Goal: Contribute content

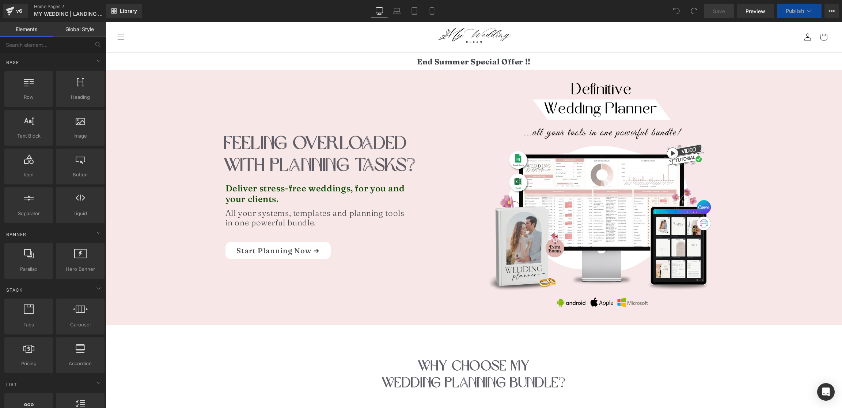
click at [441, 65] on div "End Summer Special Offer !! Heading" at bounding box center [474, 61] width 736 height 9
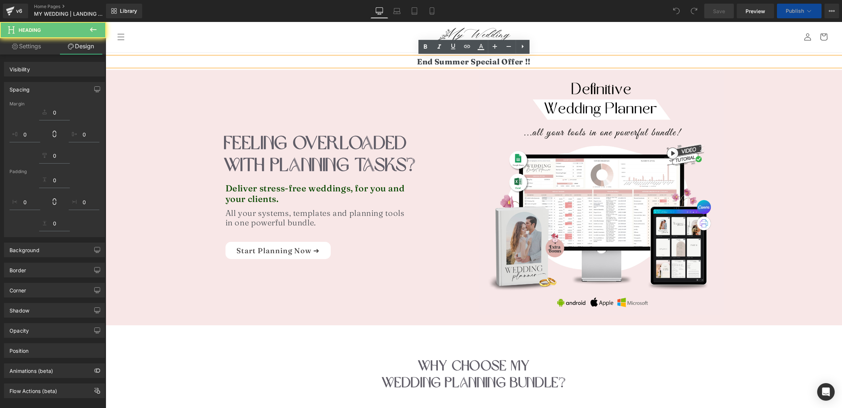
click at [447, 61] on strong "End Summer Special Offer !!" at bounding box center [474, 62] width 114 height 10
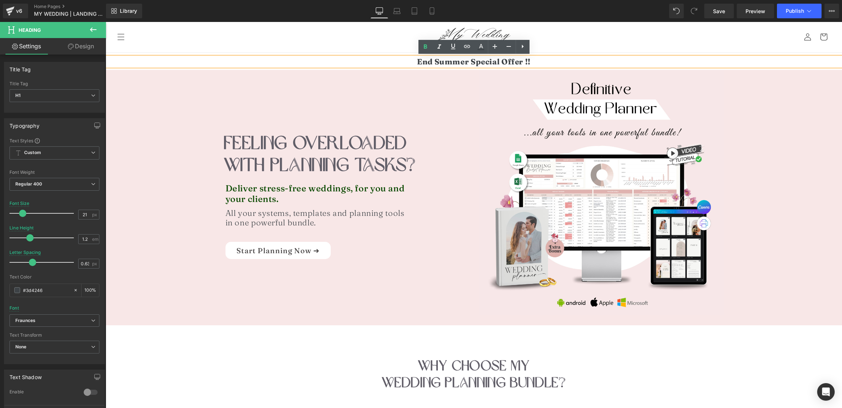
drag, startPoint x: 417, startPoint y: 59, endPoint x: 412, endPoint y: 59, distance: 5.8
click at [417, 59] on strong "End Summer Special Offer !!" at bounding box center [474, 62] width 114 height 10
paste div
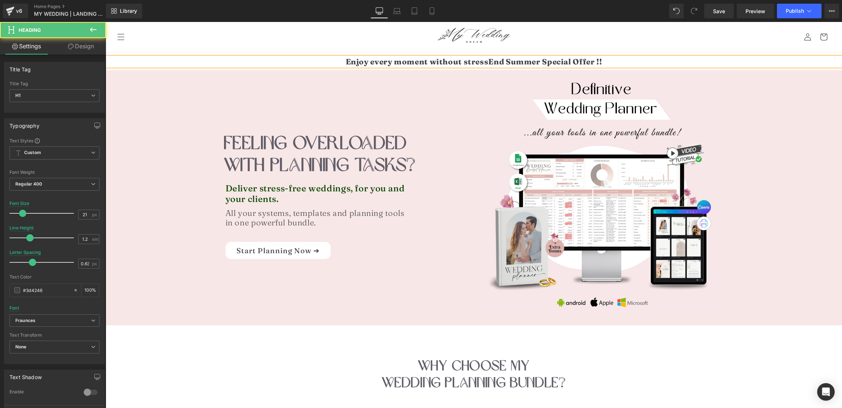
drag, startPoint x: 487, startPoint y: 60, endPoint x: 615, endPoint y: 57, distance: 127.6
click at [614, 57] on h1 "Enjoy every moment without stressEnd Summer Special Offer !!" at bounding box center [474, 61] width 736 height 9
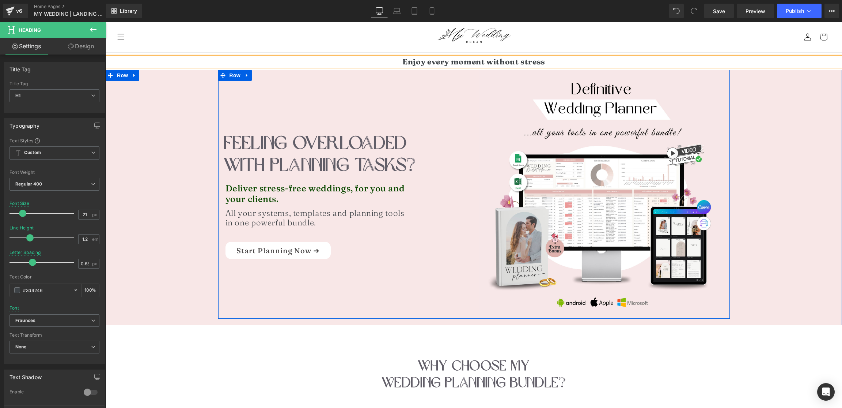
click at [459, 73] on div "FEELING OVERLOADED WITH PLANNING TASKs? Heading FEELING OVERLOADED WITH PLANNIN…" at bounding box center [346, 164] width 256 height 189
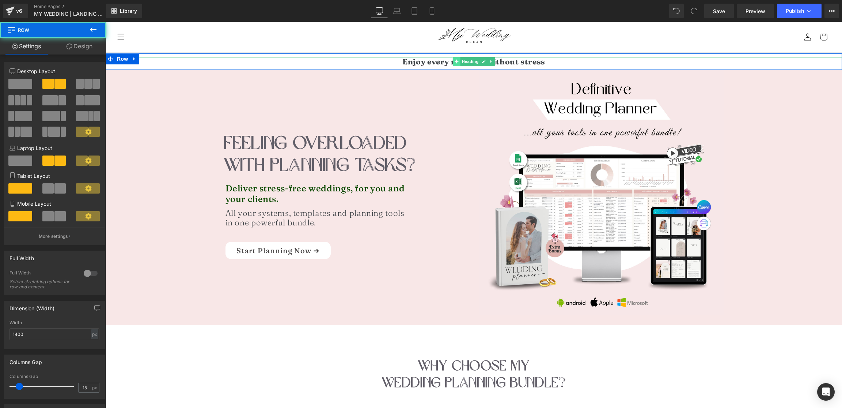
click at [457, 62] on icon at bounding box center [456, 62] width 4 height 4
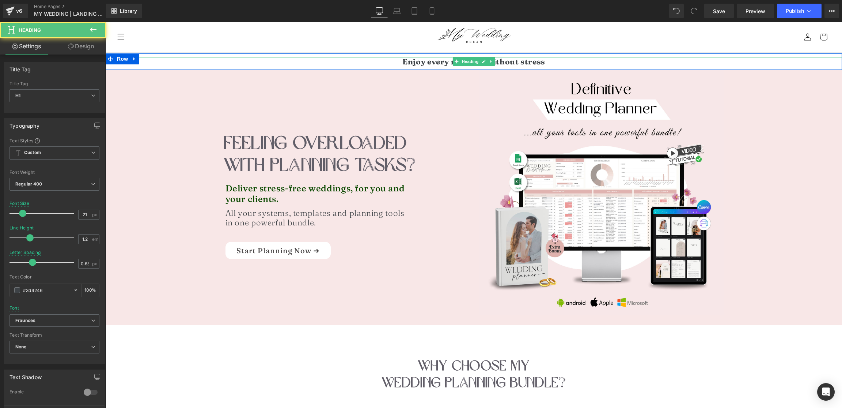
click at [434, 62] on strong "Enjoy every moment without stress" at bounding box center [473, 62] width 143 height 10
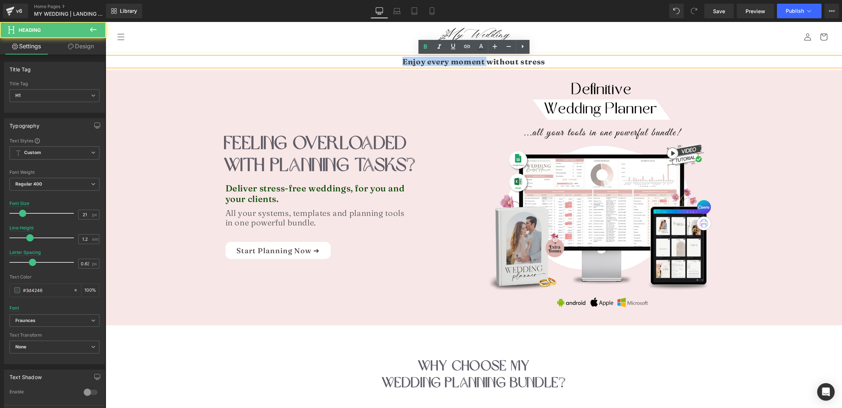
drag, startPoint x: 472, startPoint y: 61, endPoint x: 401, endPoint y: 57, distance: 71.3
click at [401, 57] on h1 "Enjoy every moment without stress" at bounding box center [474, 61] width 736 height 9
click at [428, 45] on icon at bounding box center [425, 46] width 9 height 9
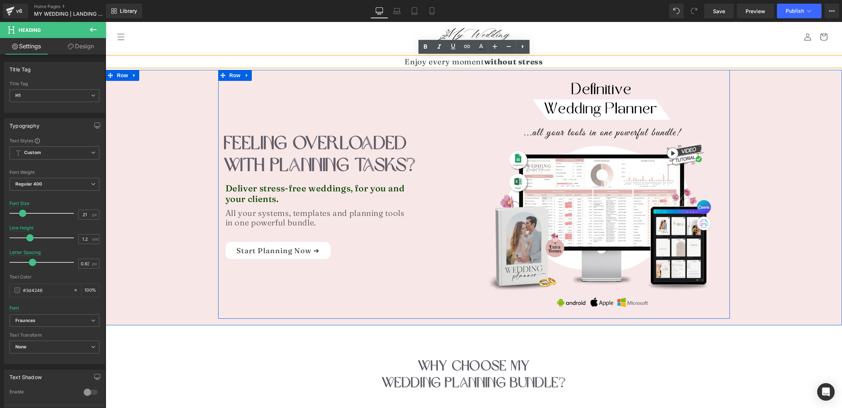
click at [376, 72] on div "FEELING OVERLOADED WITH PLANNING TASKs? Heading FEELING OVERLOADED WITH PLANNIN…" at bounding box center [346, 164] width 256 height 189
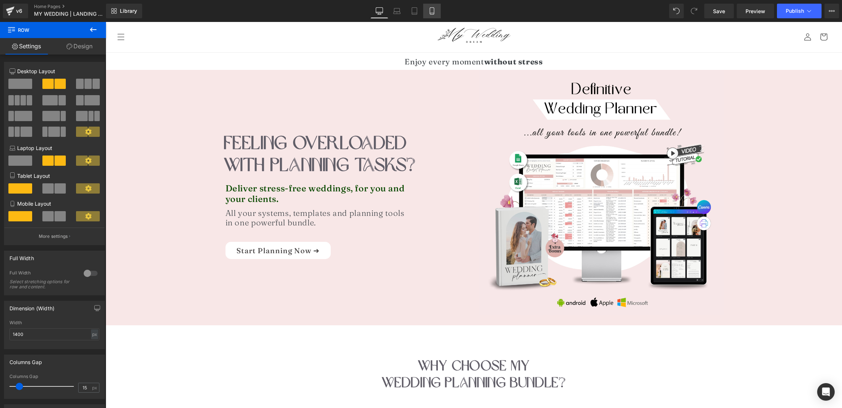
click at [435, 9] on icon at bounding box center [431, 10] width 7 height 7
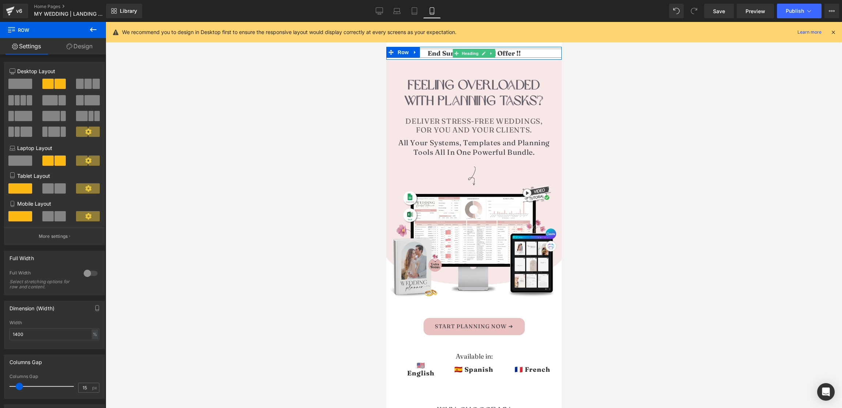
click at [450, 54] on strong "End Summer Special Offer !!" at bounding box center [473, 53] width 93 height 8
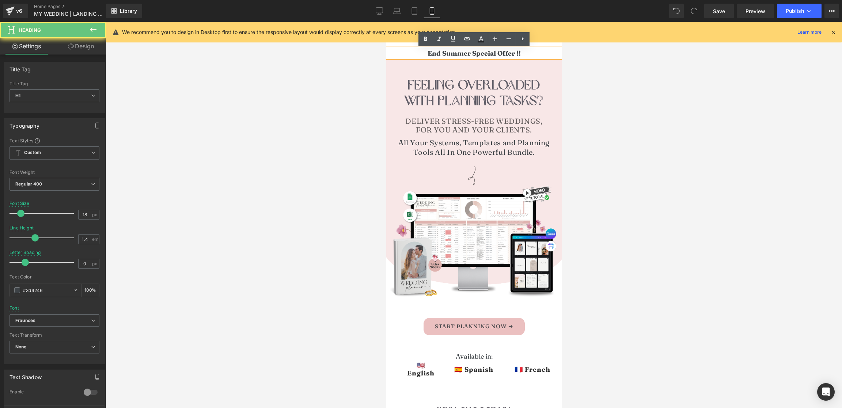
click at [423, 52] on h1 "End Summer Special Offer !!" at bounding box center [473, 53] width 175 height 9
paste div
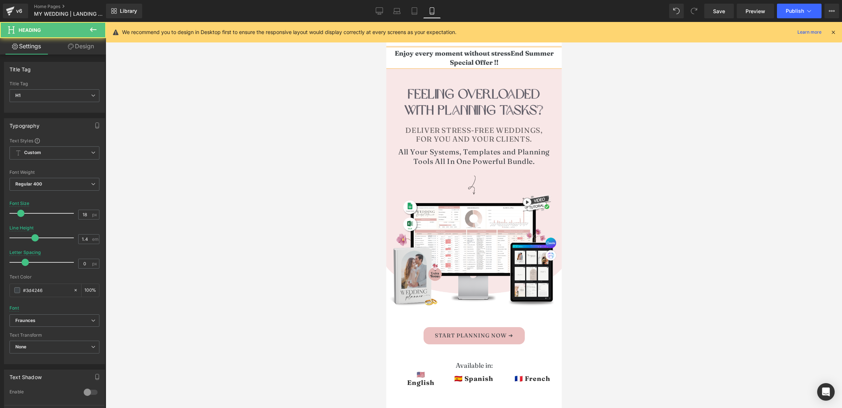
drag, startPoint x: 512, startPoint y: 56, endPoint x: 511, endPoint y: 62, distance: 5.9
click at [511, 62] on h1 "Enjoy every moment without stressEnd Summer Special Offer !!" at bounding box center [473, 58] width 175 height 18
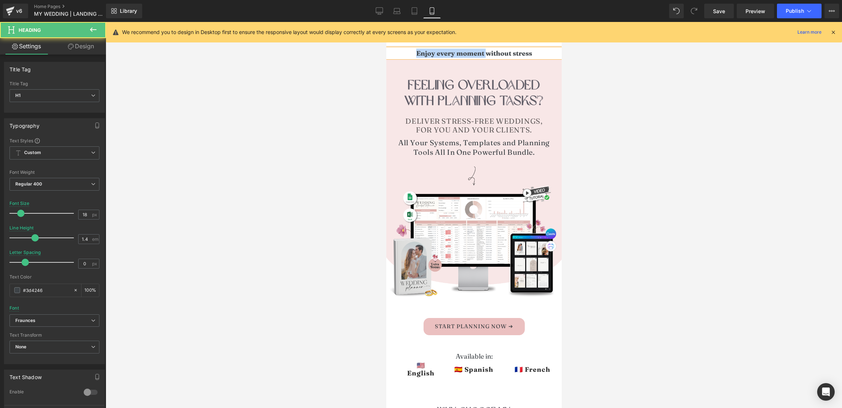
drag, startPoint x: 485, startPoint y: 54, endPoint x: 411, endPoint y: 43, distance: 74.3
click at [414, 53] on h1 "Enjoy every moment without stress" at bounding box center [473, 53] width 175 height 9
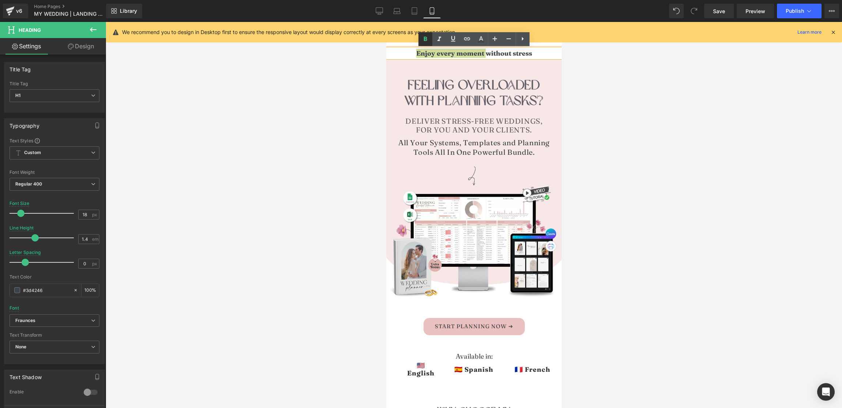
click at [426, 35] on icon at bounding box center [425, 39] width 9 height 9
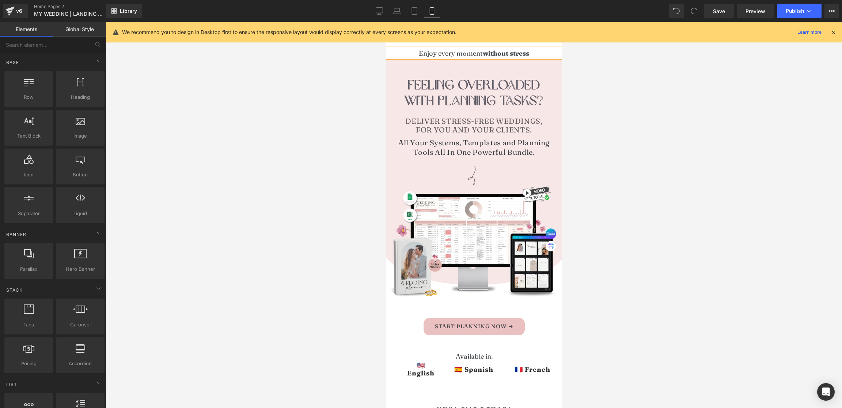
click at [358, 67] on div at bounding box center [474, 215] width 736 height 386
click at [414, 6] on link "Tablet" at bounding box center [415, 11] width 18 height 15
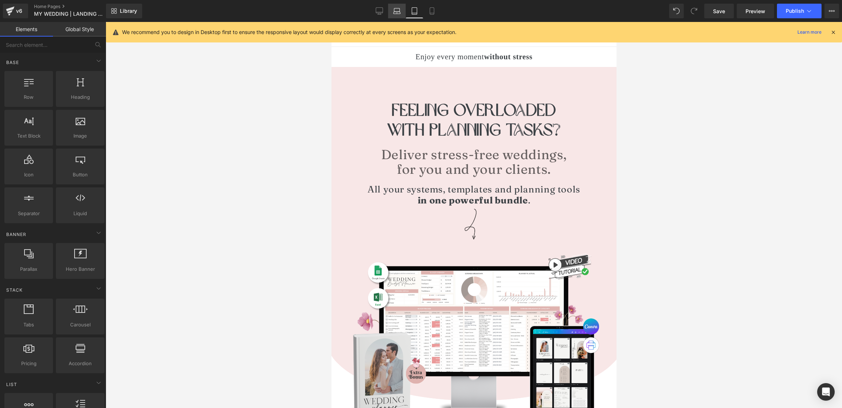
click at [394, 10] on icon at bounding box center [396, 10] width 7 height 7
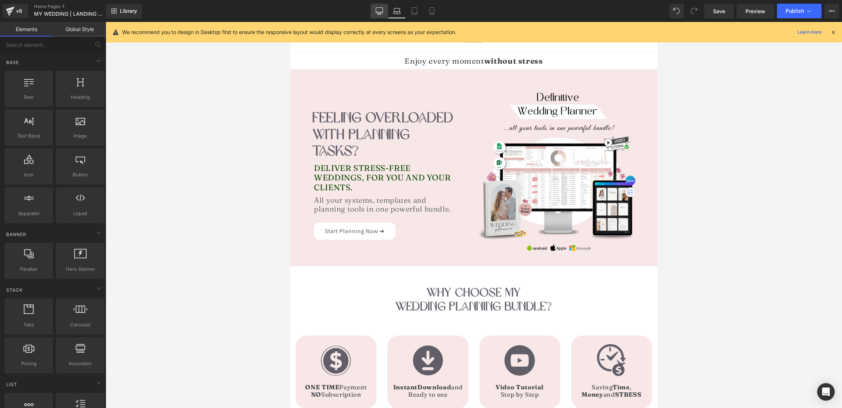
click at [372, 11] on link "Desktop" at bounding box center [380, 11] width 18 height 15
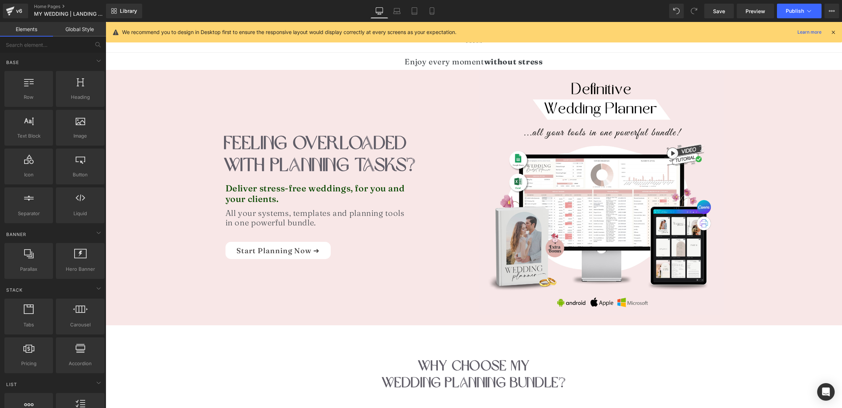
click at [834, 30] on icon at bounding box center [833, 32] width 7 height 7
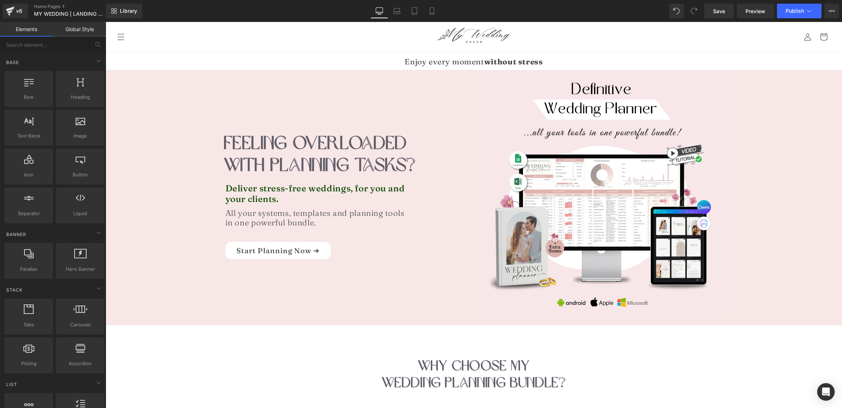
click at [353, 60] on h1 "Enjoy every moment without stress" at bounding box center [474, 61] width 736 height 9
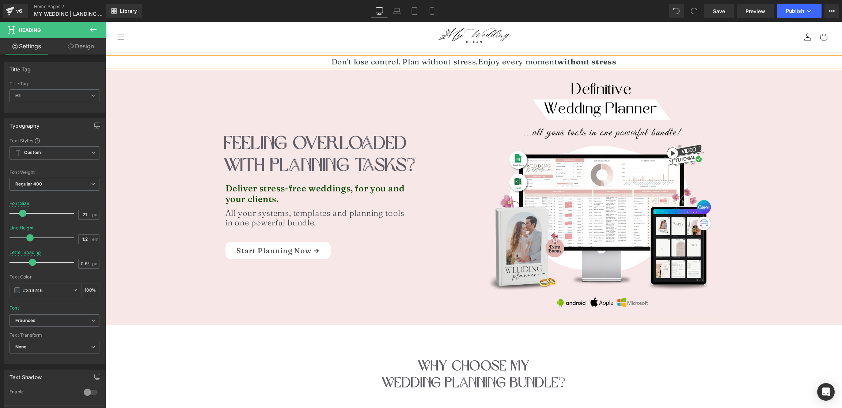
scroll to position [1, 0]
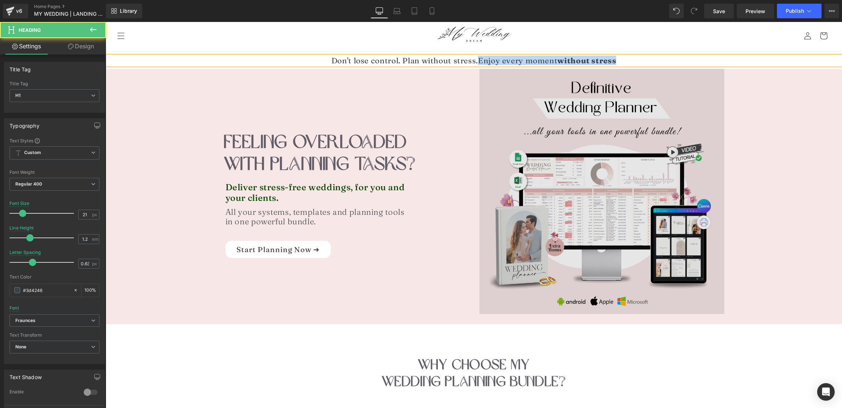
drag, startPoint x: 479, startPoint y: 62, endPoint x: 702, endPoint y: 74, distance: 222.9
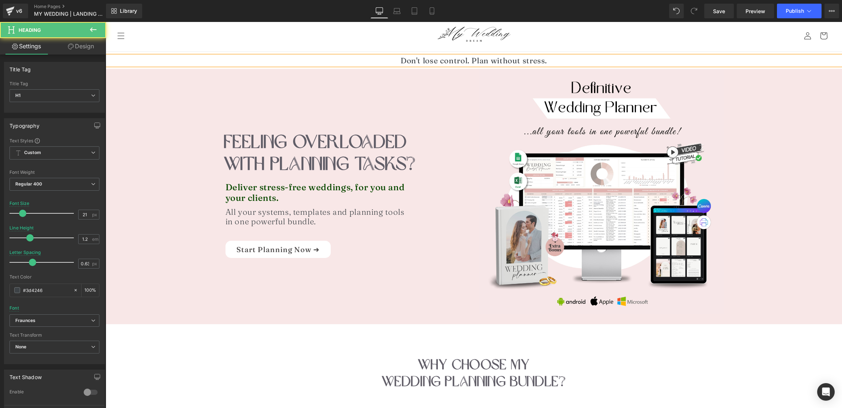
drag, startPoint x: 501, startPoint y: 62, endPoint x: 494, endPoint y: 62, distance: 7.7
click at [501, 62] on h1 "Don't lose control. Plan without stress." at bounding box center [474, 60] width 736 height 9
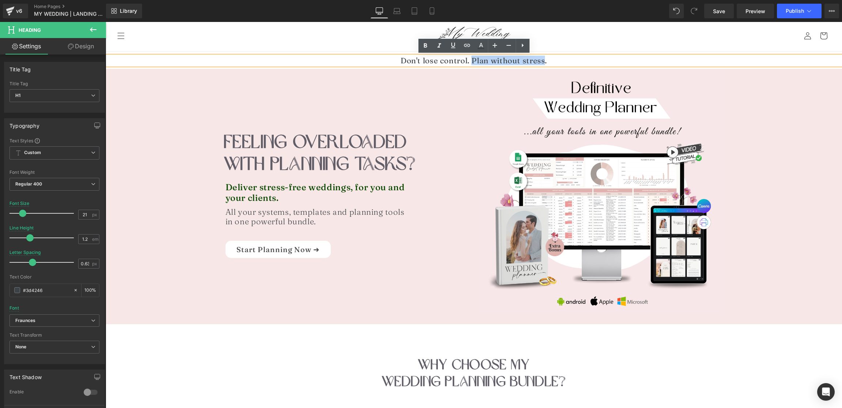
drag, startPoint x: 471, startPoint y: 60, endPoint x: 491, endPoint y: 54, distance: 20.8
click at [544, 60] on h1 "Don't lose control. Plan without stress." at bounding box center [474, 60] width 736 height 9
click at [426, 45] on icon at bounding box center [425, 45] width 3 height 4
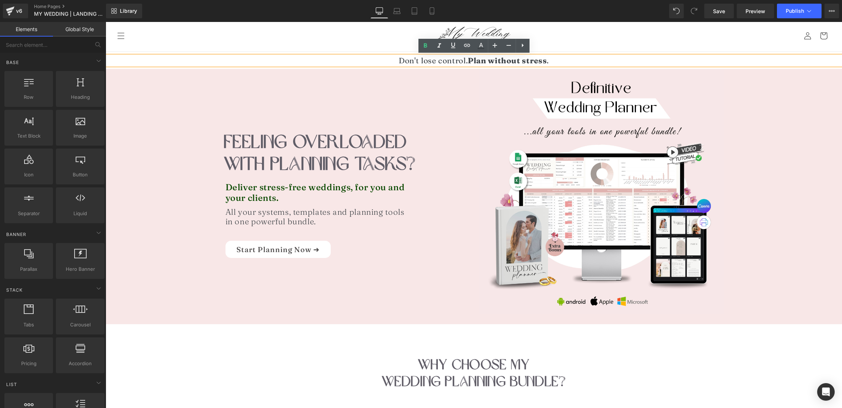
click at [576, 47] on header "Tools for Wedding Planners Tools for Wedding Planners Wedding Planner Pro Toolk…" at bounding box center [474, 36] width 736 height 30
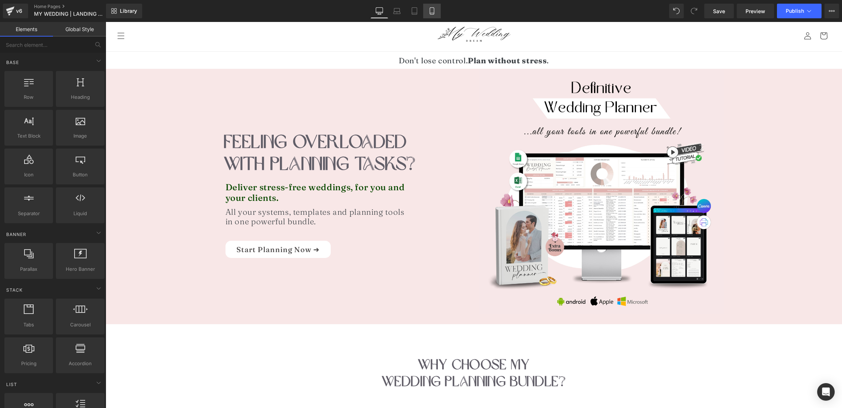
click at [439, 12] on link "Mobile" at bounding box center [432, 11] width 18 height 15
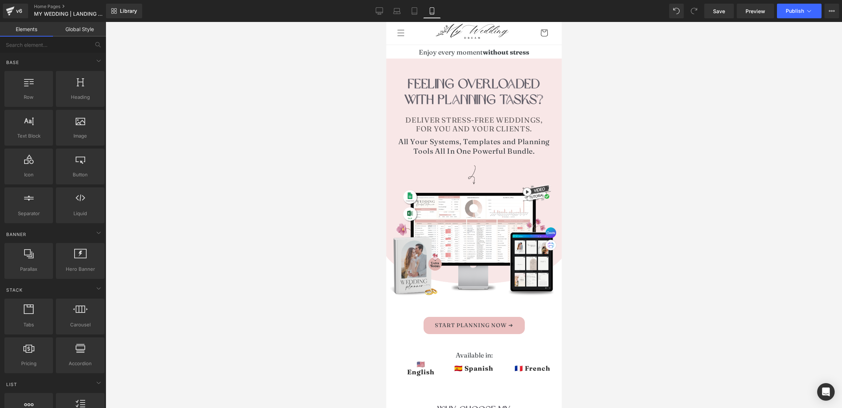
scroll to position [24, 0]
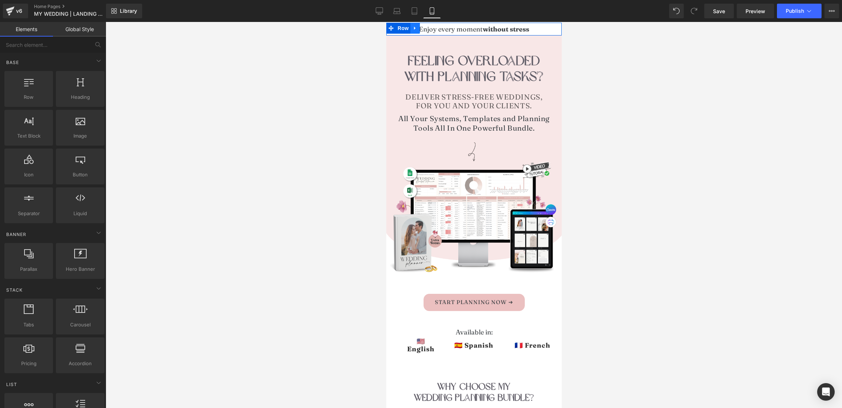
click at [413, 29] on icon at bounding box center [414, 28] width 5 height 5
drag, startPoint x: 477, startPoint y: 29, endPoint x: 423, endPoint y: 30, distance: 54.5
click at [477, 29] on span "Heading" at bounding box center [470, 29] width 20 height 9
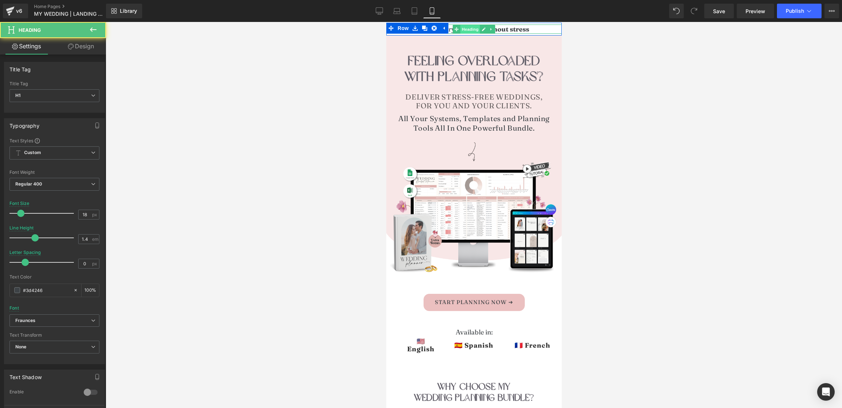
click at [478, 31] on span "Heading" at bounding box center [470, 29] width 20 height 9
click at [481, 30] on icon at bounding box center [483, 29] width 4 height 4
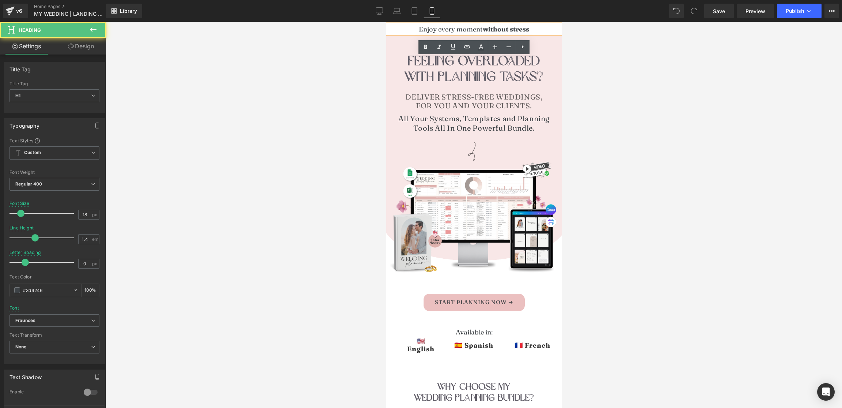
click at [417, 28] on h1 "Enjoy every moment without stress" at bounding box center [473, 28] width 175 height 9
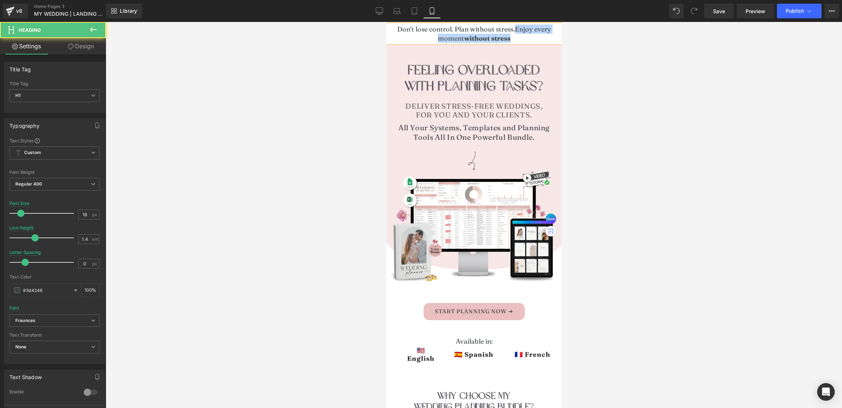
drag, startPoint x: 515, startPoint y: 29, endPoint x: 520, endPoint y: 39, distance: 11.0
click at [520, 39] on h1 "Don't lose control. Plan without stress.Enjoy every moment without stress" at bounding box center [473, 33] width 175 height 18
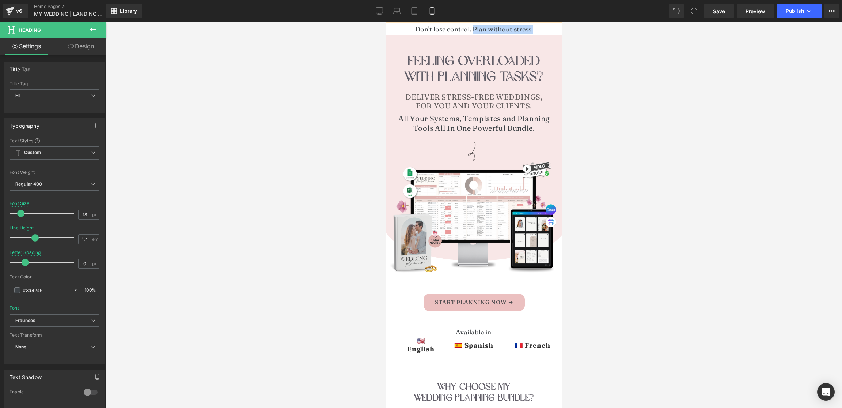
drag, startPoint x: 539, startPoint y: 32, endPoint x: 466, endPoint y: 29, distance: 73.2
click at [473, 31] on h1 "Don't lose control. Plan without stress." at bounding box center [473, 28] width 175 height 9
click at [426, 47] on icon at bounding box center [425, 47] width 3 height 4
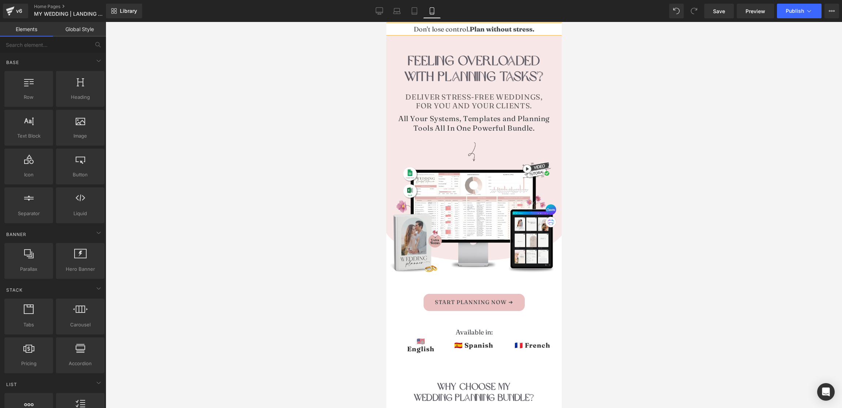
click at [348, 51] on div at bounding box center [474, 215] width 736 height 386
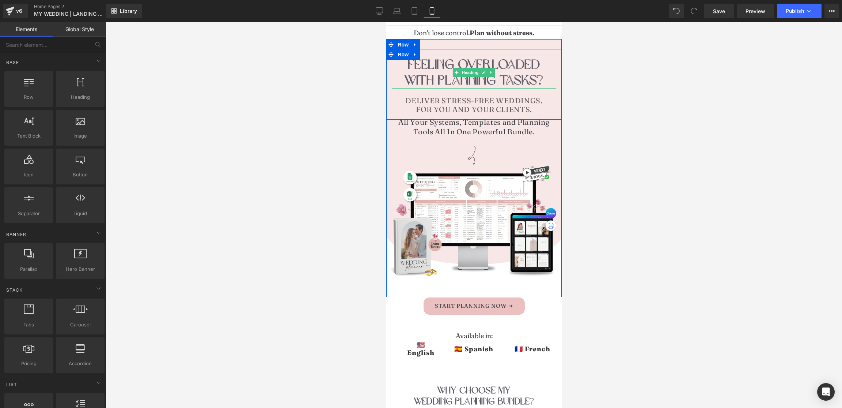
scroll to position [0, 0]
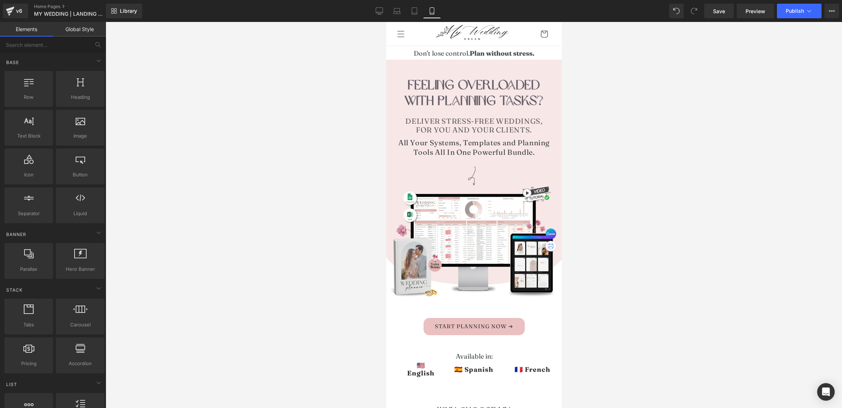
drag, startPoint x: 413, startPoint y: 11, endPoint x: 416, endPoint y: 19, distance: 8.7
click at [413, 11] on icon at bounding box center [414, 10] width 7 height 7
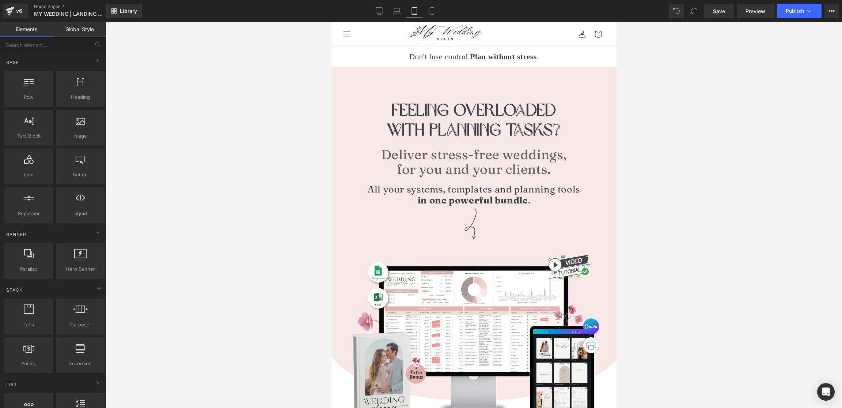
scroll to position [24, 0]
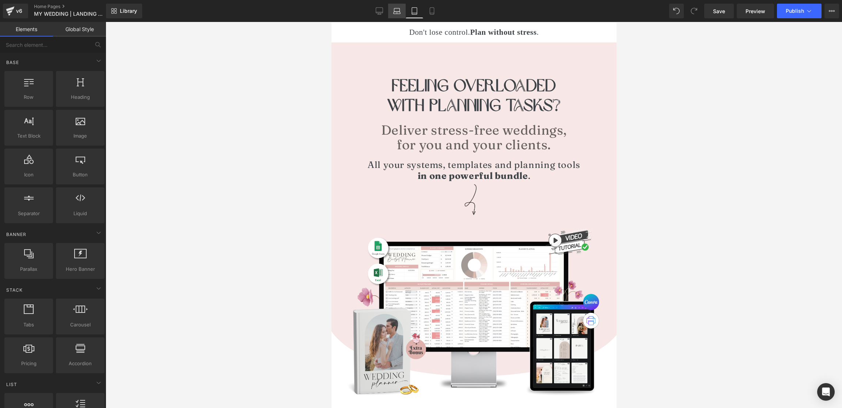
click at [394, 8] on icon at bounding box center [396, 10] width 7 height 7
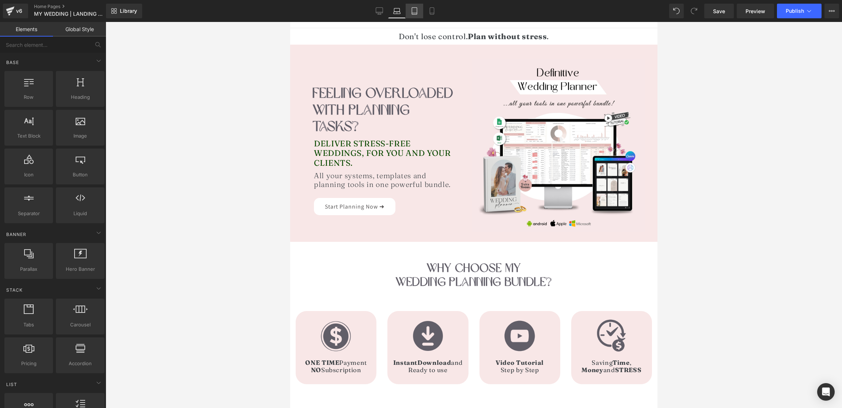
scroll to position [47, 0]
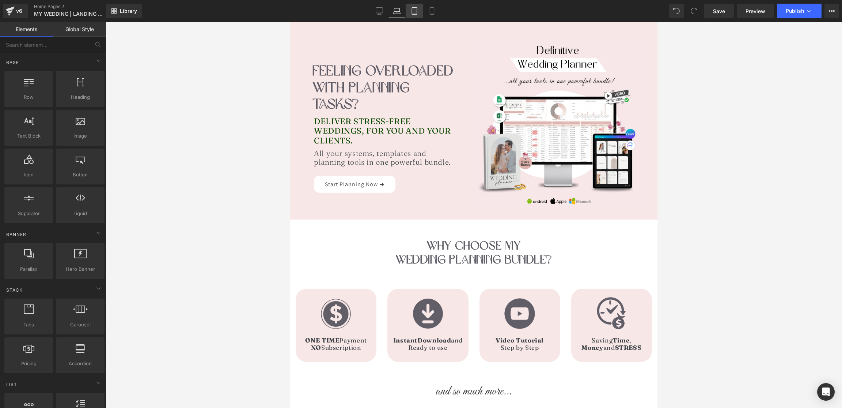
click at [414, 11] on icon at bounding box center [414, 10] width 7 height 7
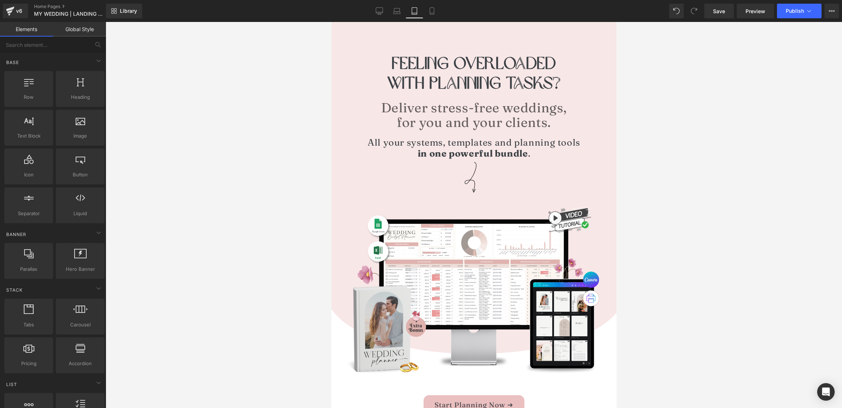
scroll to position [0, 0]
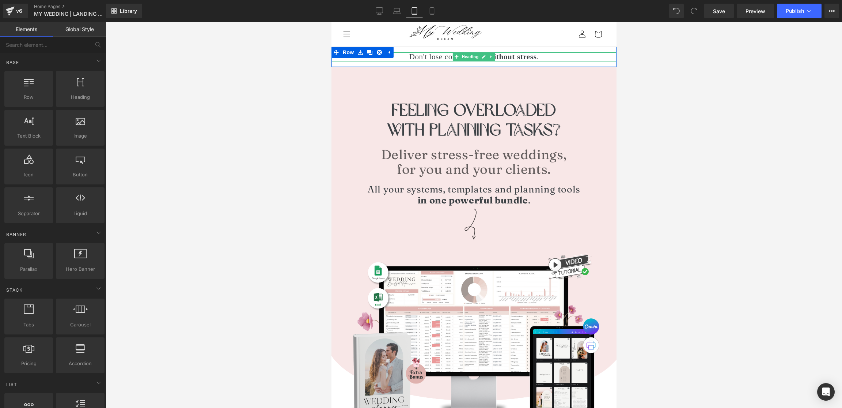
drag, startPoint x: 435, startPoint y: 54, endPoint x: 430, endPoint y: 54, distance: 4.4
click at [435, 54] on h1 "Don't lose control. Plan without stress ." at bounding box center [473, 56] width 285 height 9
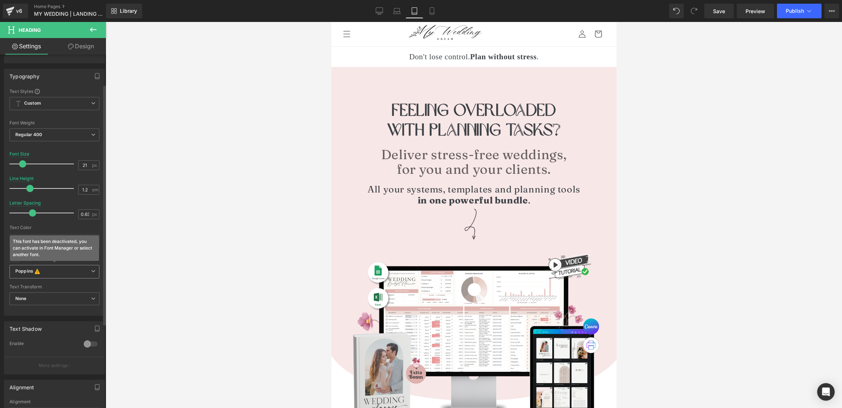
scroll to position [61, 0]
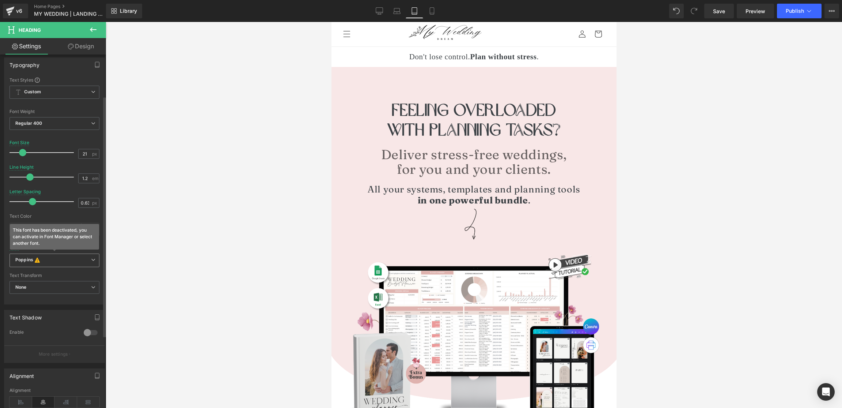
click at [46, 259] on b "Poppins This font has been deactivated, you can activate in Font Manager or sel…" at bounding box center [53, 260] width 76 height 7
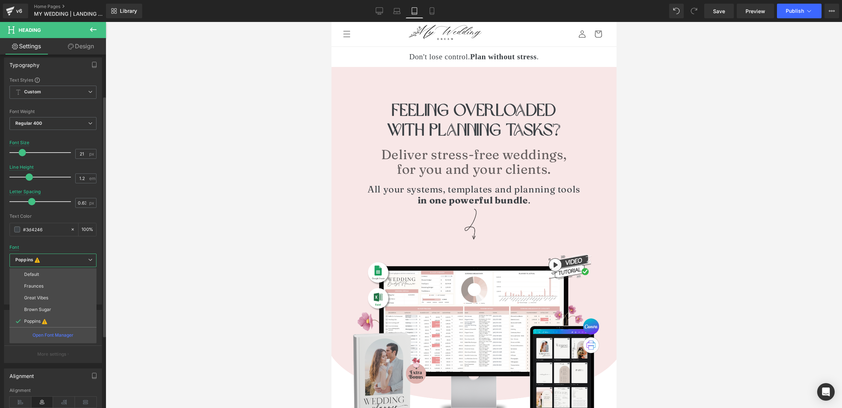
click at [38, 288] on p "Fraunces" at bounding box center [33, 285] width 19 height 5
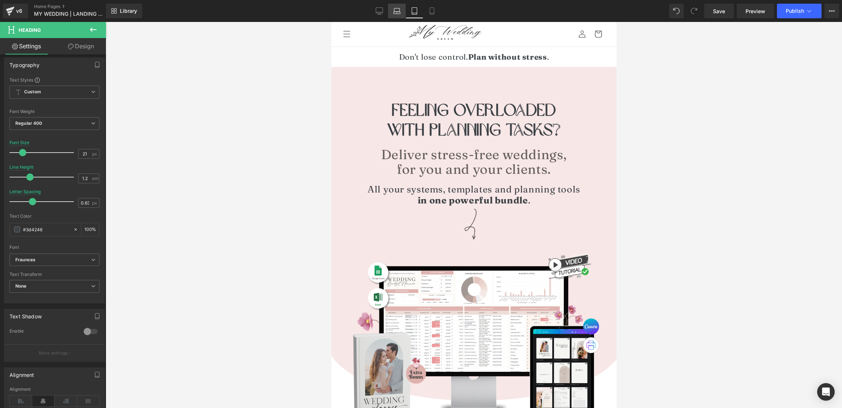
click at [399, 14] on icon at bounding box center [397, 13] width 7 height 2
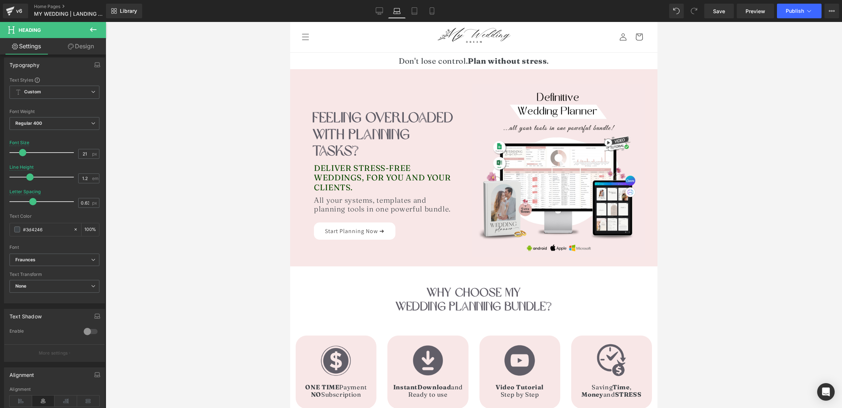
scroll to position [4, 0]
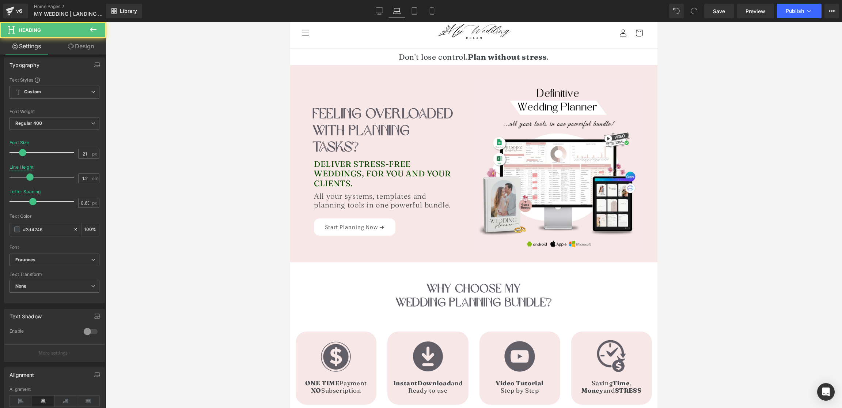
click at [411, 57] on h1 "Don't lose control. Plan without stress ." at bounding box center [473, 56] width 367 height 9
click at [382, 11] on icon at bounding box center [379, 10] width 7 height 7
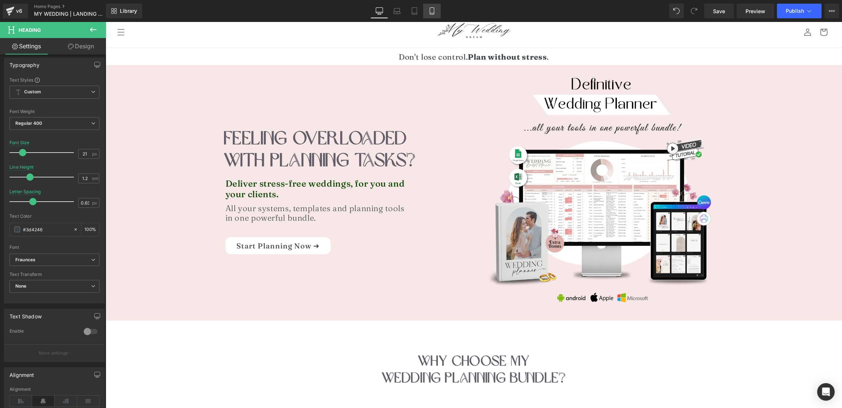
click at [428, 10] on link "Mobile" at bounding box center [432, 11] width 18 height 15
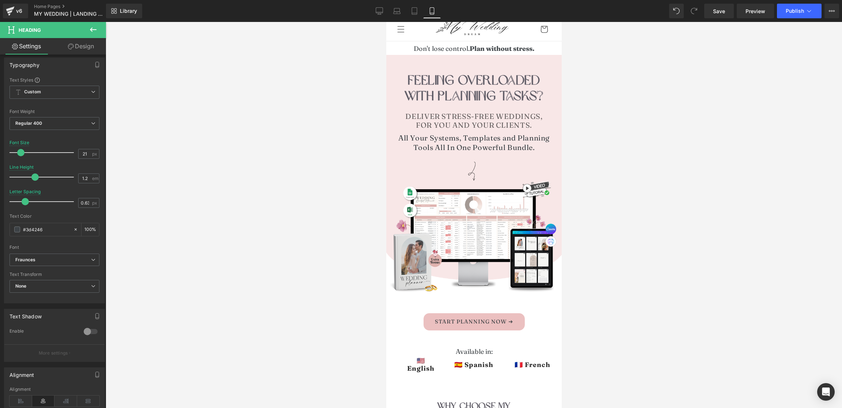
scroll to position [0, 0]
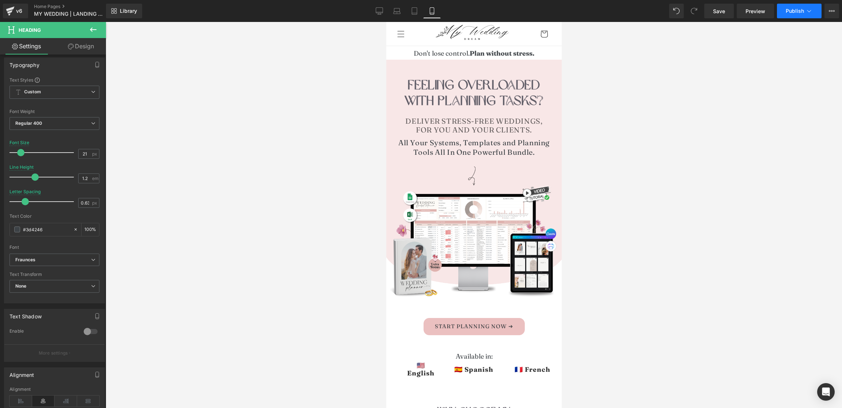
click at [793, 14] on button "Publish" at bounding box center [799, 11] width 45 height 15
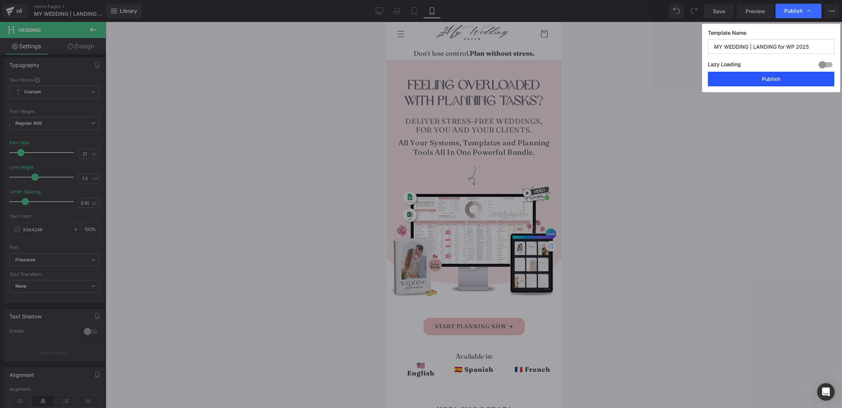
click at [752, 74] on button "Publish" at bounding box center [771, 79] width 126 height 15
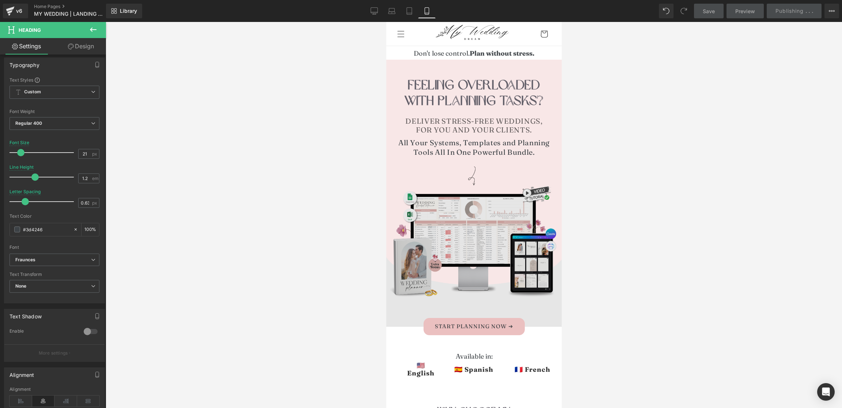
click at [416, 261] on img at bounding box center [473, 238] width 175 height 175
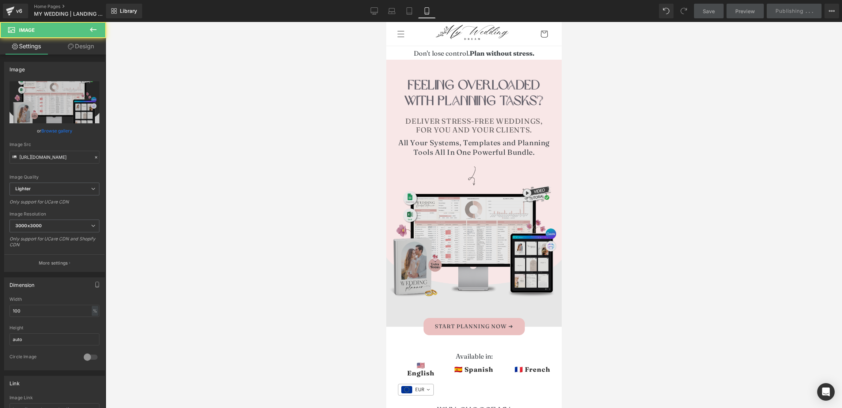
scroll to position [109, 0]
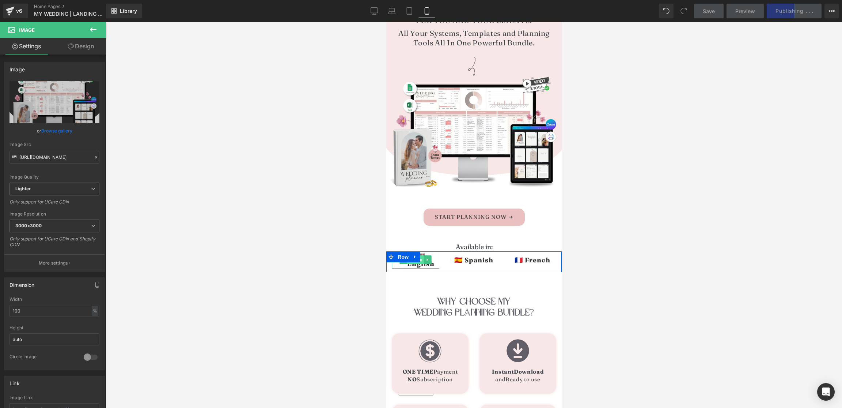
click at [420, 263] on span "Button" at bounding box center [415, 259] width 17 height 9
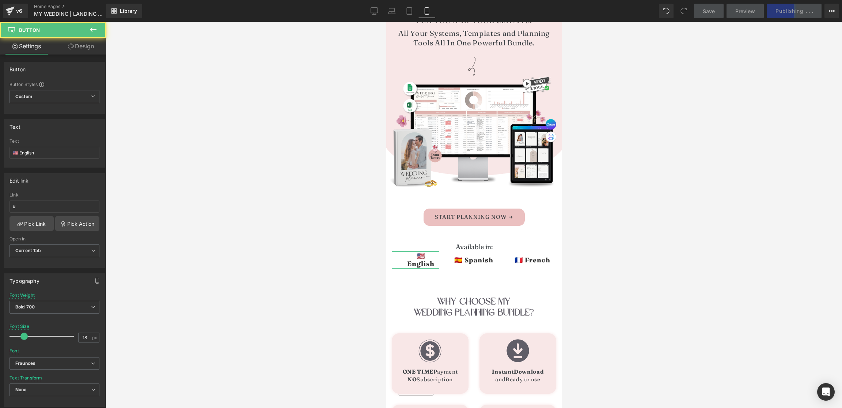
click at [91, 51] on link "Design" at bounding box center [80, 46] width 53 height 16
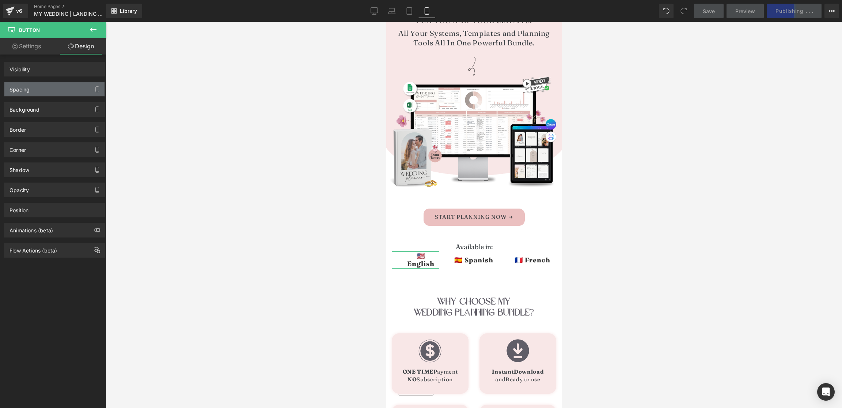
drag, startPoint x: 56, startPoint y: 90, endPoint x: 55, endPoint y: 95, distance: 4.6
click at [55, 94] on div "Spacing" at bounding box center [54, 89] width 100 height 14
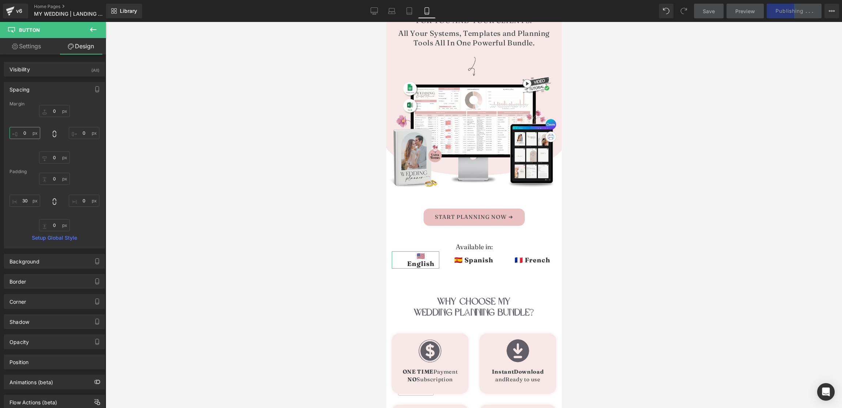
click at [17, 129] on input "0" at bounding box center [25, 133] width 31 height 12
type input "-10"
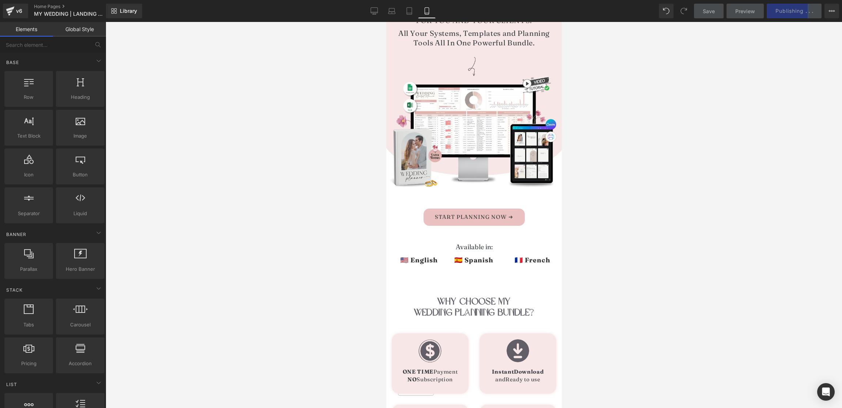
click at [265, 153] on div at bounding box center [474, 215] width 736 height 386
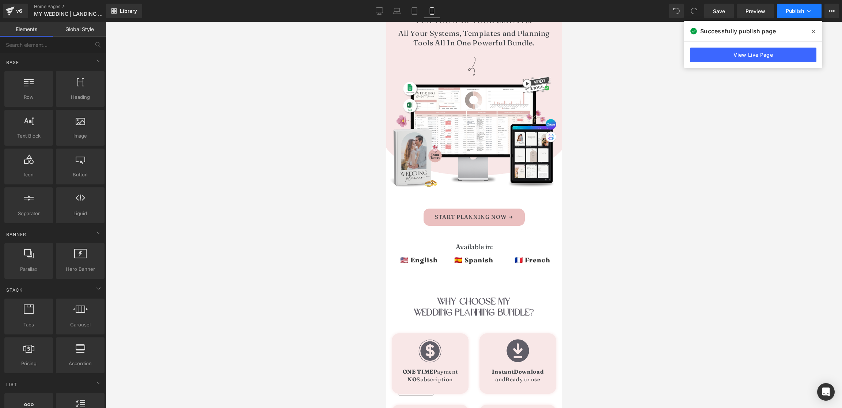
click at [796, 10] on span "Publish" at bounding box center [795, 11] width 18 height 6
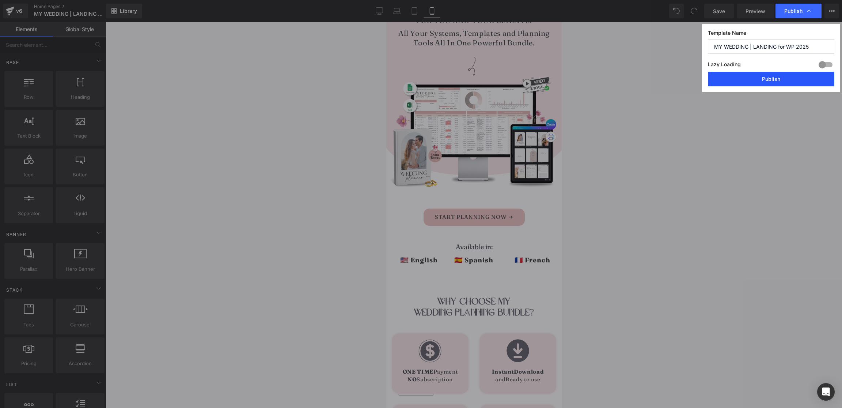
click at [788, 79] on button "Publish" at bounding box center [771, 79] width 126 height 15
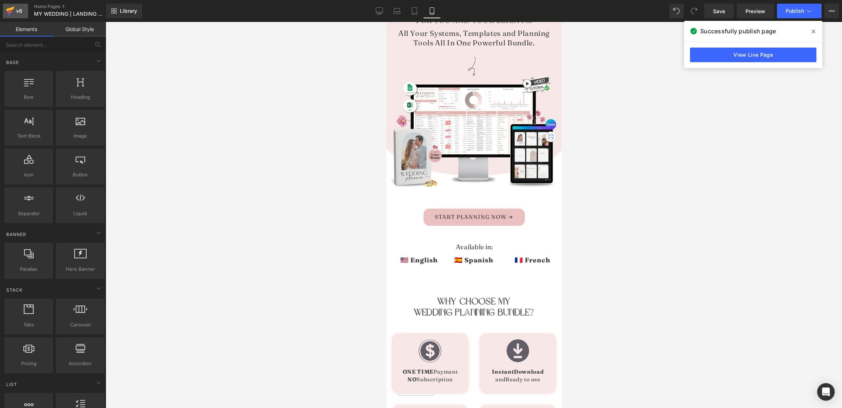
click at [19, 7] on div "v6" at bounding box center [19, 11] width 9 height 10
